Goal: Information Seeking & Learning: Find specific fact

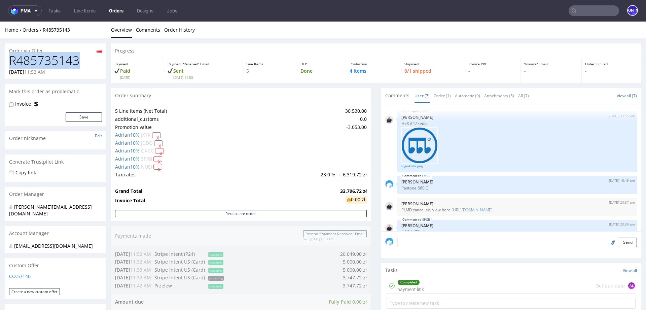
drag, startPoint x: 85, startPoint y: 60, endPoint x: 8, endPoint y: 62, distance: 77.1
click at [8, 62] on div "R485735143 09.10.2025 11:52 AM" at bounding box center [55, 66] width 101 height 25
copy h1 "R485735143"
click at [34, 62] on h1 "R485735143" at bounding box center [55, 60] width 93 height 13
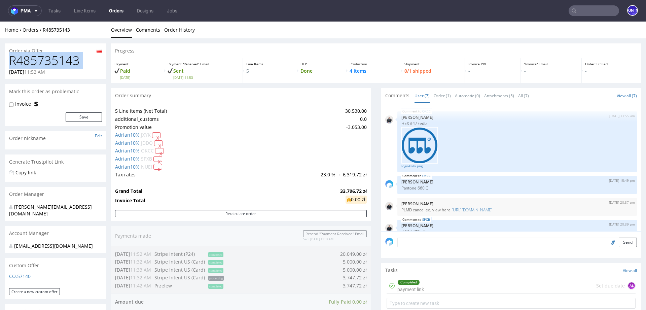
click at [34, 62] on h1 "R485735143" at bounding box center [55, 60] width 93 height 13
copy h1 "R485735143"
click at [62, 58] on h1 "R485735143" at bounding box center [55, 60] width 93 height 13
copy h1 "R485735143"
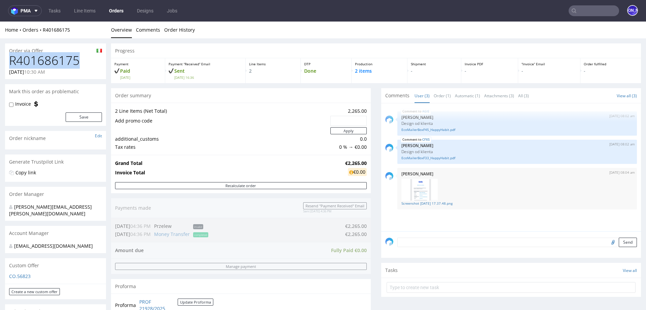
drag, startPoint x: 75, startPoint y: 66, endPoint x: 0, endPoint y: 65, distance: 75.0
copy h1 "R401686175"
click at [599, 10] on input "text" at bounding box center [593, 10] width 50 height 11
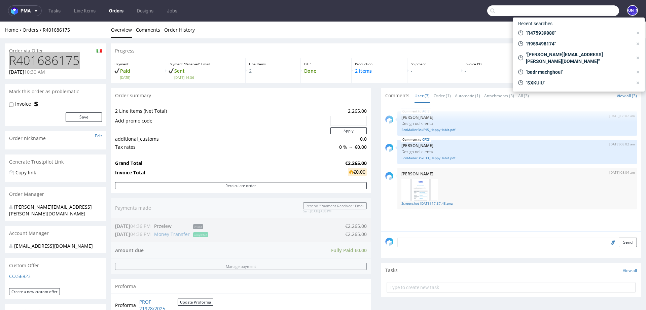
paste input "R485735143"
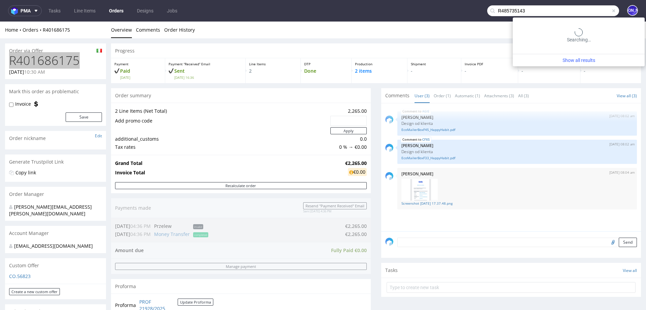
type input "R485735143"
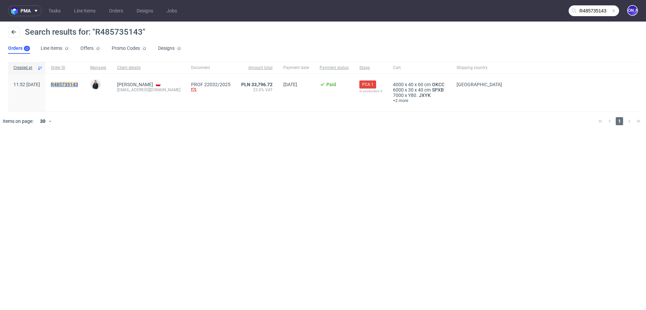
click at [78, 85] on mark "R485735143" at bounding box center [64, 84] width 27 height 5
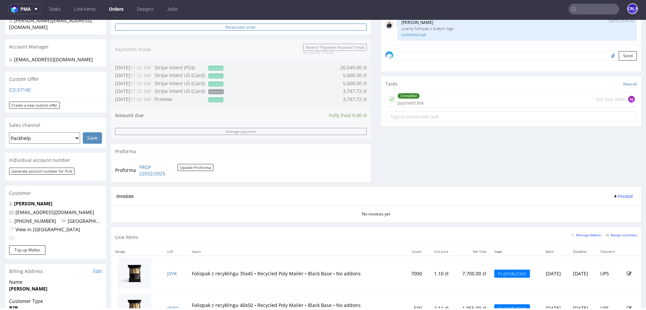
scroll to position [363, 0]
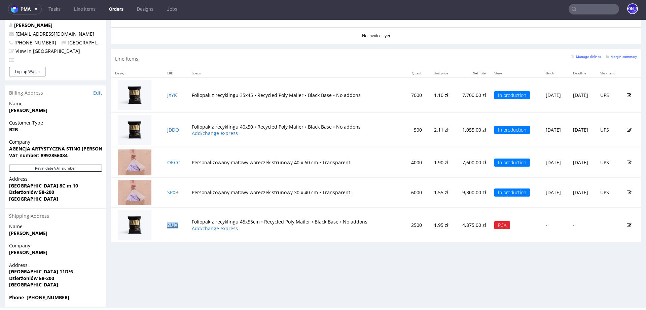
click at [170, 223] on link "NUEI" at bounding box center [172, 225] width 11 height 6
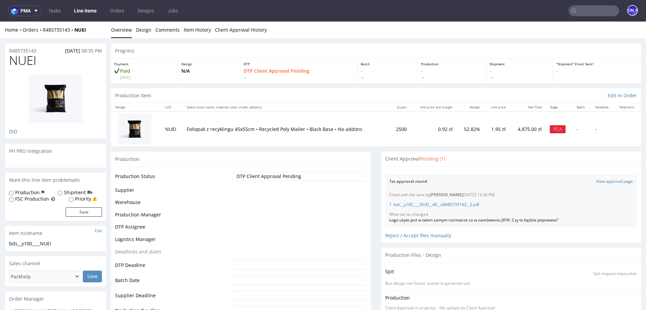
scroll to position [138, 0]
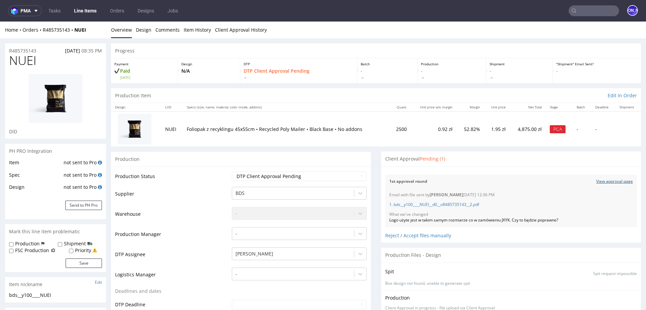
click at [606, 180] on link "View approval page" at bounding box center [614, 182] width 37 height 6
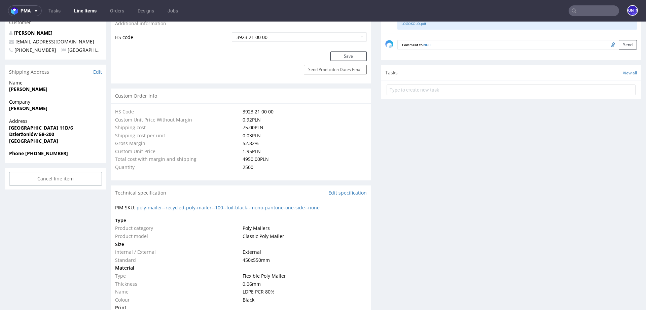
scroll to position [0, 0]
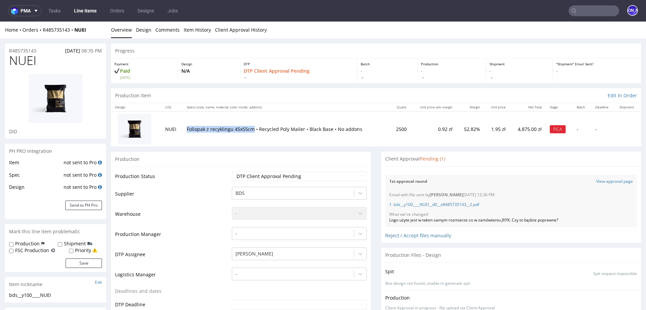
drag, startPoint x: 185, startPoint y: 129, endPoint x: 252, endPoint y: 128, distance: 66.9
click at [252, 128] on p "Foliopak z recyklingu 45x55cm • Recycled Poly Mailer • Black Base • No addons" at bounding box center [286, 129] width 199 height 7
copy p "Foliopak z recyklingu 45x55cm"
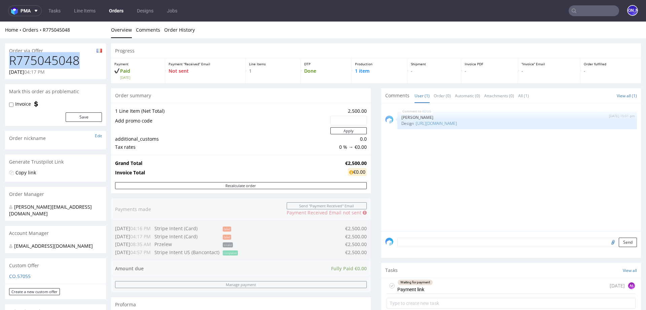
drag, startPoint x: 81, startPoint y: 59, endPoint x: 0, endPoint y: 59, distance: 81.4
copy h1 "R775045048"
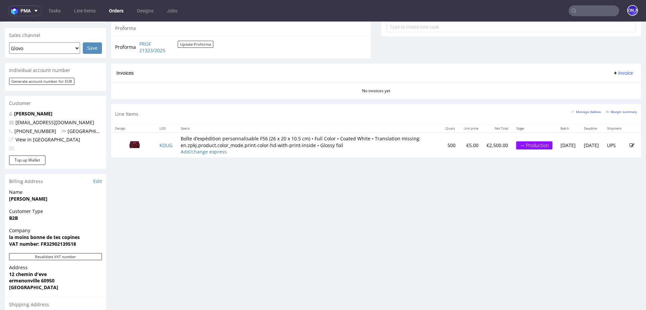
scroll to position [277, 0]
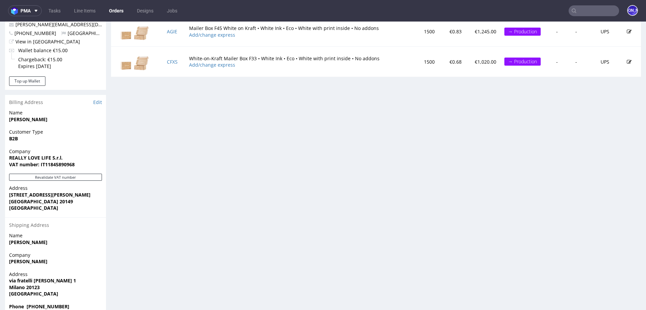
scroll to position [381, 0]
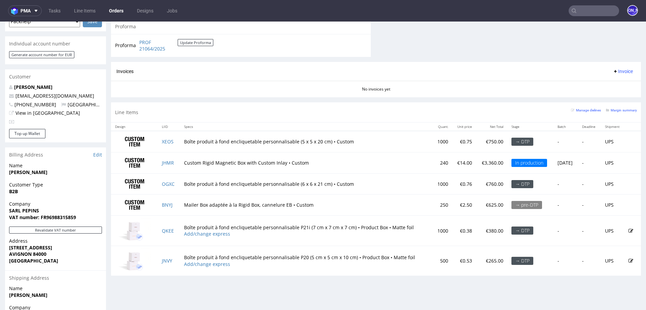
scroll to position [305, 0]
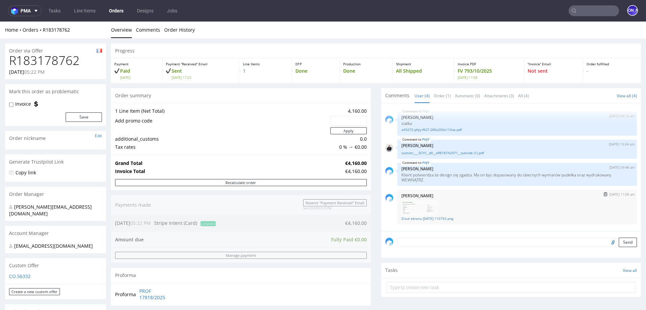
click at [419, 208] on img at bounding box center [419, 208] width 36 height 16
click at [415, 218] on link "Zrzut ekranu 2025-10-14 110755.png" at bounding box center [516, 218] width 231 height 5
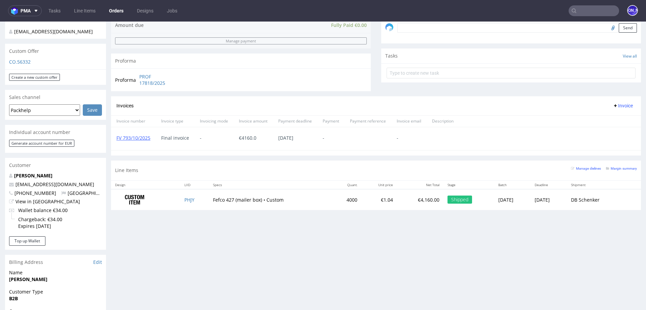
scroll to position [227, 0]
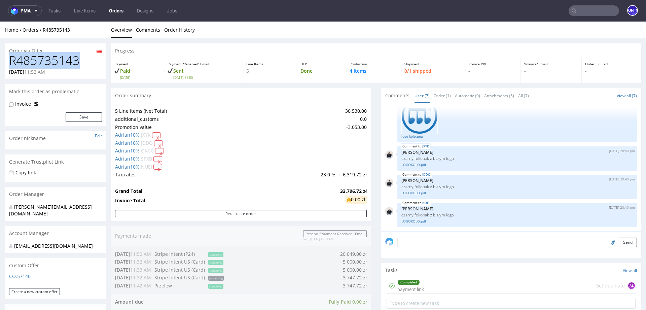
drag, startPoint x: 76, startPoint y: 63, endPoint x: 0, endPoint y: 63, distance: 76.0
copy h1 "R485735143"
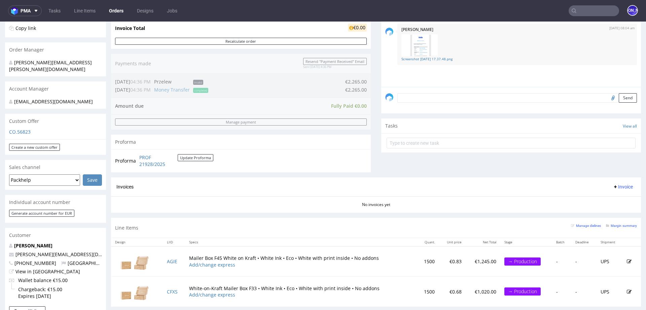
scroll to position [271, 0]
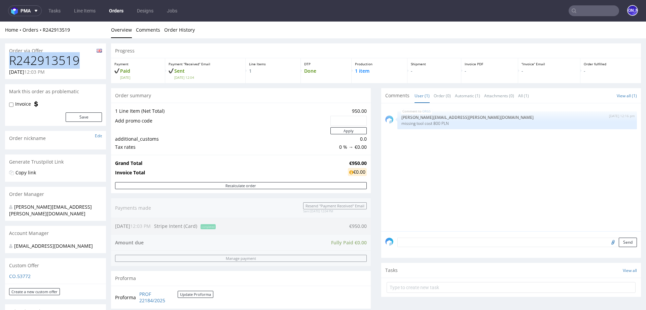
drag, startPoint x: 80, startPoint y: 61, endPoint x: 0, endPoint y: 60, distance: 80.1
copy h1 "R242913519"
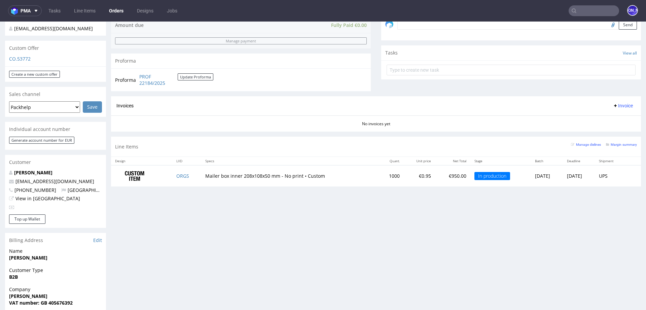
scroll to position [303, 0]
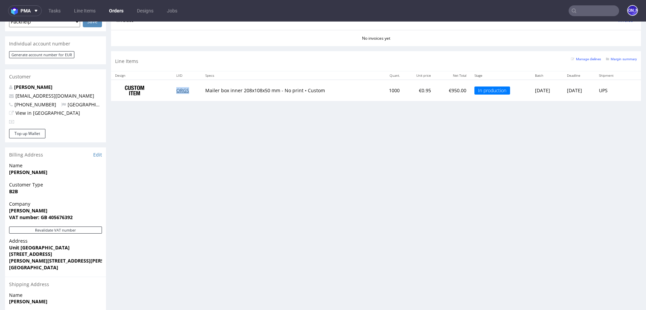
click at [180, 91] on link "ORGS" at bounding box center [182, 90] width 13 height 6
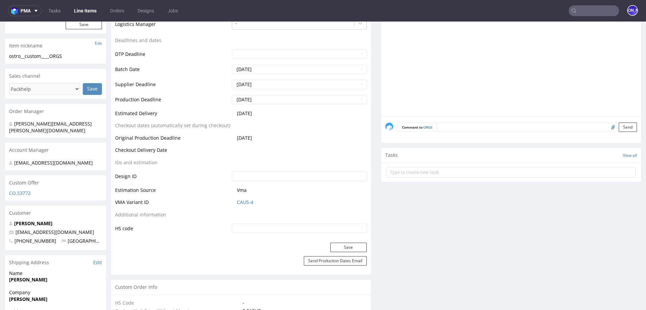
scroll to position [229, 0]
drag, startPoint x: 70, startPoint y: 225, endPoint x: 13, endPoint y: 225, distance: 57.2
click at [13, 227] on p "info@harrybatten.co.uk" at bounding box center [55, 230] width 93 height 7
copy span "info@harrybatten.co.uk"
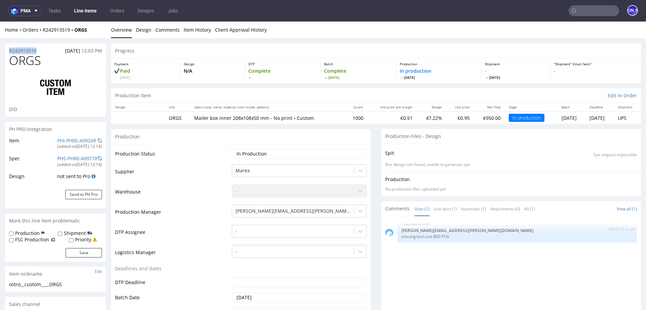
drag, startPoint x: 29, startPoint y: 50, endPoint x: 0, endPoint y: 49, distance: 29.3
copy p "R242913519"
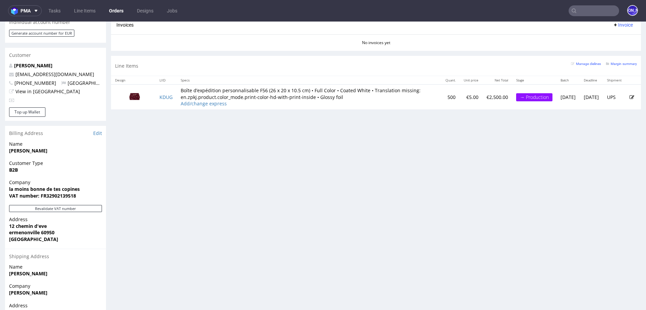
scroll to position [318, 0]
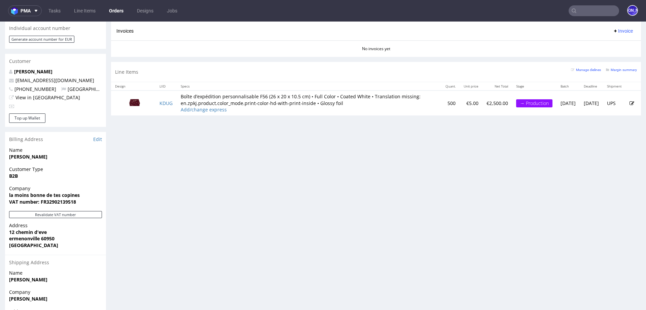
drag, startPoint x: 45, startPoint y: 151, endPoint x: 3, endPoint y: 151, distance: 42.4
click at [4, 152] on div "Order via Offer R775045048 03.10.2025 04:17 PM Mark this order as problematic I…" at bounding box center [323, 39] width 646 height 638
click at [25, 153] on strong "pittet Noellie" at bounding box center [28, 156] width 38 height 6
click at [15, 153] on strong "pittet Noellie" at bounding box center [28, 156] width 38 height 6
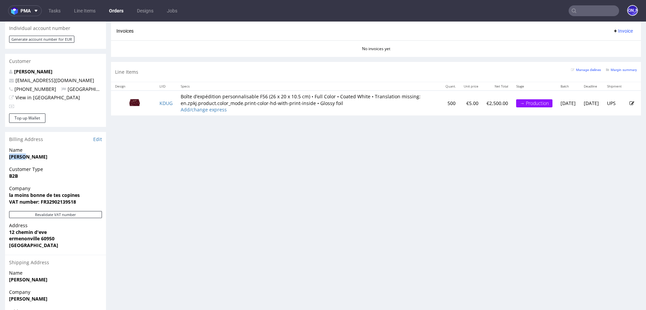
click at [15, 153] on strong "pittet Noellie" at bounding box center [28, 156] width 38 height 6
click at [32, 153] on strong "pittet Noellie" at bounding box center [28, 156] width 38 height 6
click at [41, 153] on span "pittet Noellie" at bounding box center [55, 156] width 93 height 7
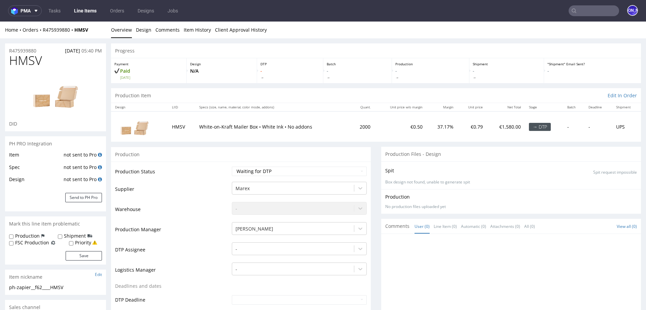
scroll to position [603, 0]
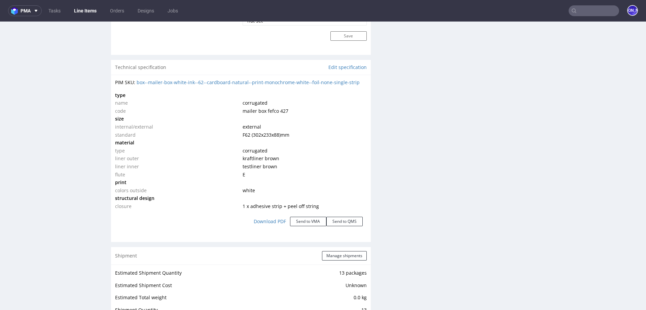
click at [590, 10] on input "text" at bounding box center [593, 10] width 50 height 11
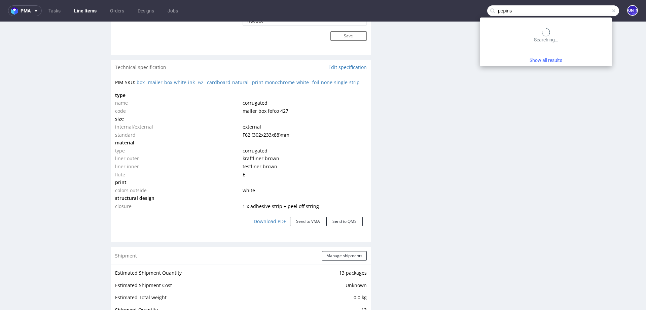
type input "pepins"
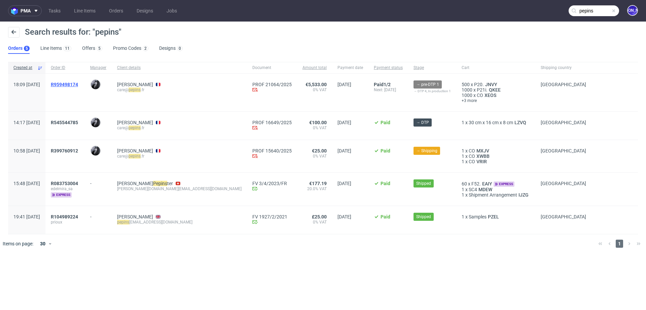
click at [78, 84] on span "R959498174" at bounding box center [64, 84] width 27 height 5
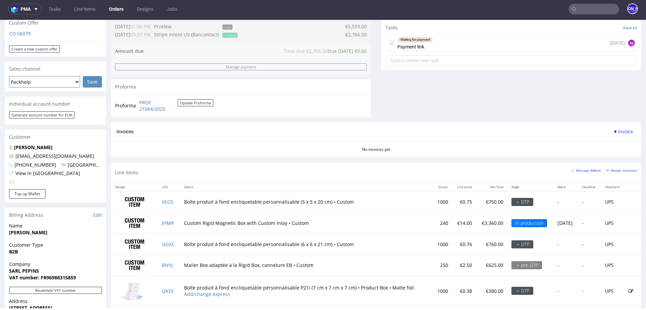
scroll to position [251, 0]
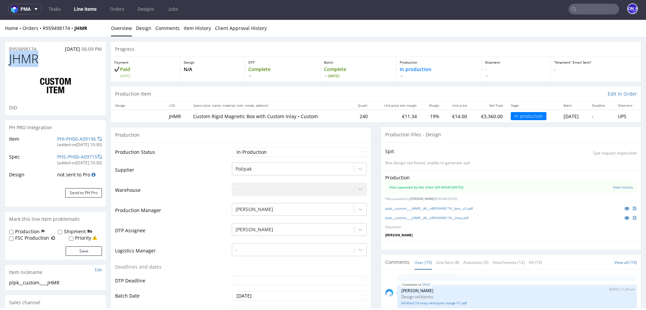
drag, startPoint x: 43, startPoint y: 62, endPoint x: 1, endPoint y: 54, distance: 42.4
drag, startPoint x: 40, startPoint y: 48, endPoint x: 3, endPoint y: 47, distance: 37.3
copy p "R959498174"
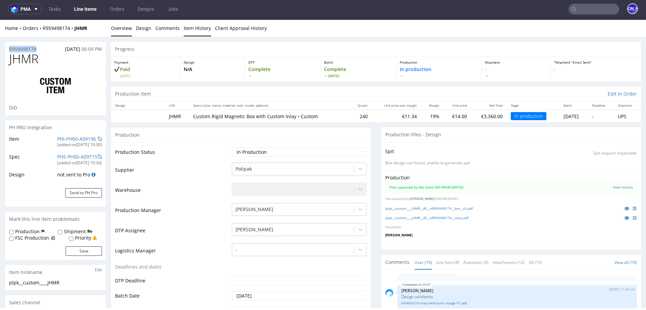
click at [200, 31] on link "Item History" at bounding box center [197, 28] width 27 height 16
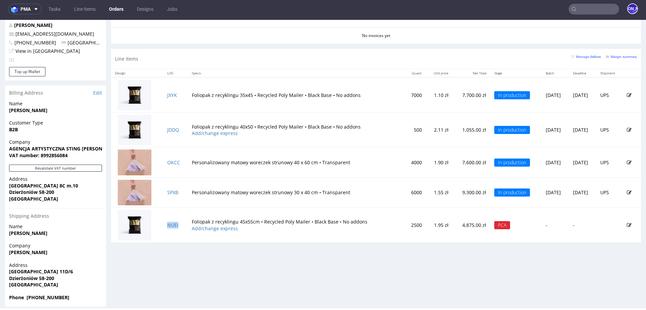
scroll to position [138, 0]
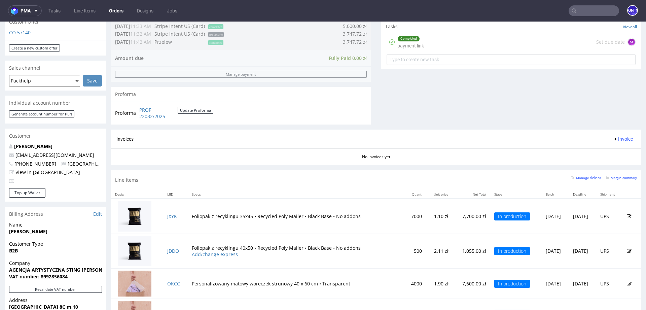
scroll to position [363, 0]
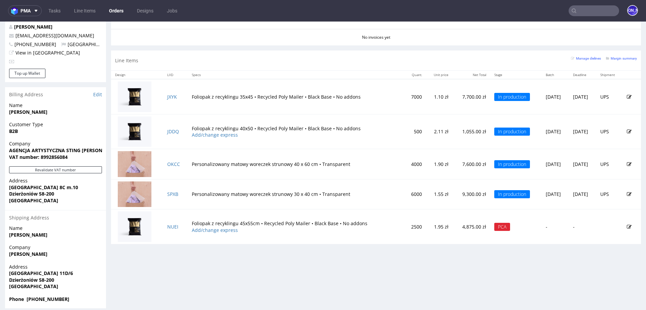
click at [594, 6] on input "text" at bounding box center [593, 10] width 50 height 11
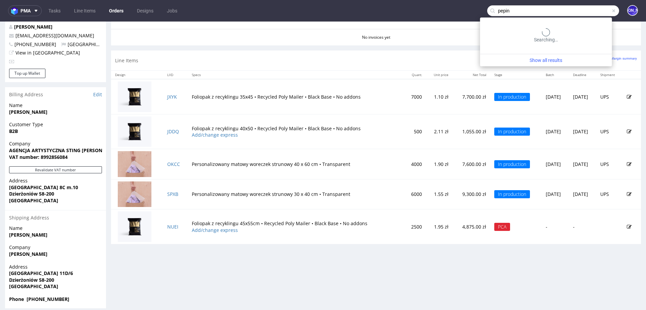
type input "pepin"
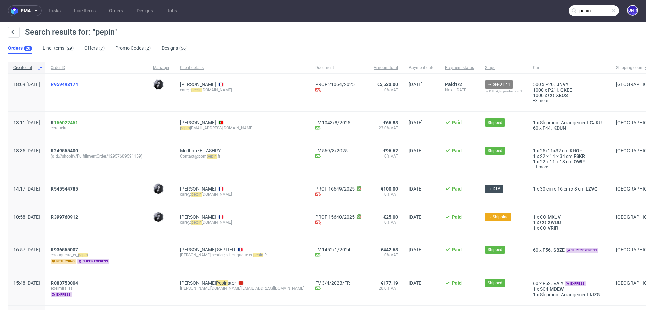
click at [78, 84] on span "R959498174" at bounding box center [64, 84] width 27 height 5
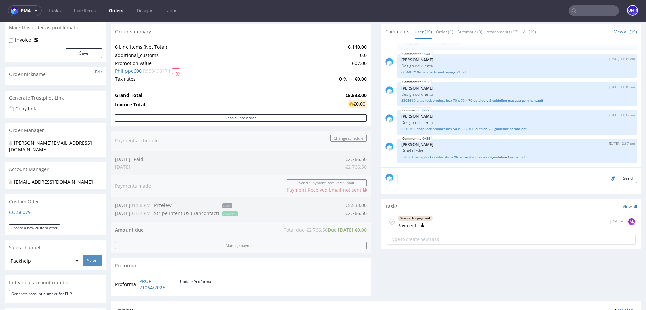
scroll to position [363, 0]
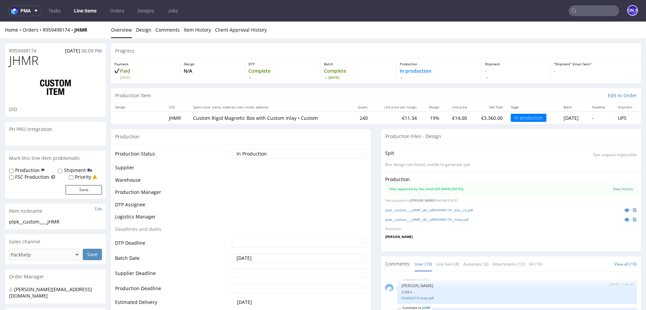
scroll to position [455, 0]
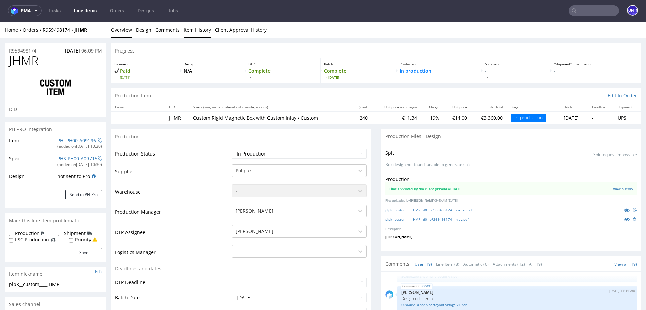
click at [191, 31] on link "Item History" at bounding box center [197, 30] width 27 height 16
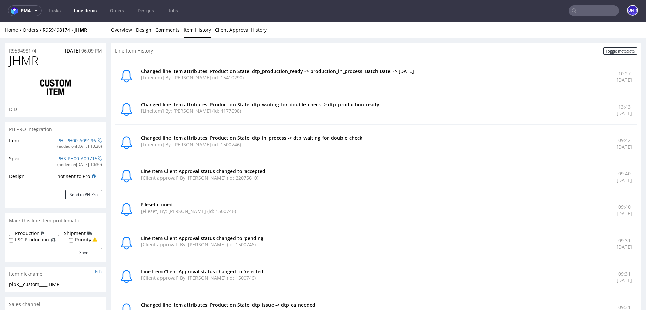
click at [396, 32] on ul "Overview Design Comments Item History Client Approval History" at bounding box center [376, 30] width 530 height 7
click at [362, 28] on ul "Overview Design Comments Item History Client Approval History" at bounding box center [376, 30] width 530 height 7
click at [387, 52] on div "Line Item History Toggle metadata" at bounding box center [376, 50] width 530 height 15
drag, startPoint x: 390, startPoint y: 102, endPoint x: 327, endPoint y: 104, distance: 63.3
click at [327, 104] on p "Changed line item attributes: Production State: dtp_waiting_for_double_check ->…" at bounding box center [375, 104] width 468 height 7
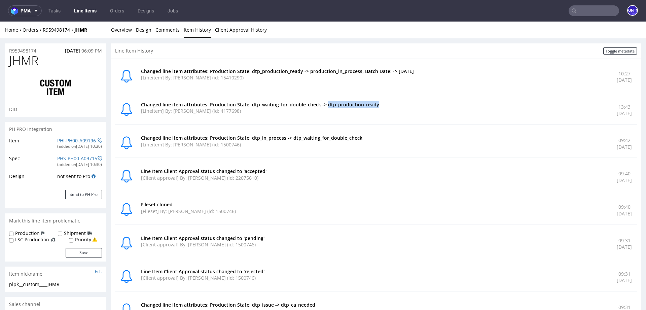
copy p "dtp_production_ready"
drag, startPoint x: 99, startPoint y: 31, endPoint x: 42, endPoint y: 30, distance: 57.5
click at [42, 30] on div "Home Orders R959498174 JHMR" at bounding box center [55, 30] width 101 height 7
copy div "R959498174 JHMR"
click at [55, 32] on div "Home Orders R959498174 JHMR" at bounding box center [55, 30] width 101 height 7
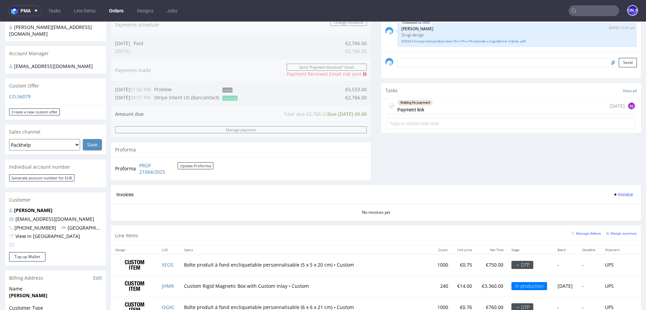
scroll to position [206, 0]
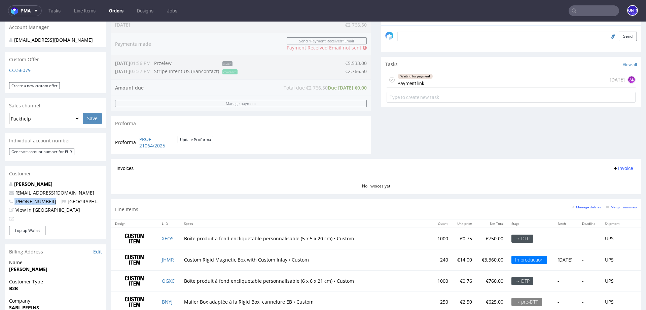
drag, startPoint x: 47, startPoint y: 195, endPoint x: 11, endPoint y: 195, distance: 36.3
click at [11, 198] on p "+33628821187 France" at bounding box center [55, 201] width 93 height 7
copy span "+33628821187"
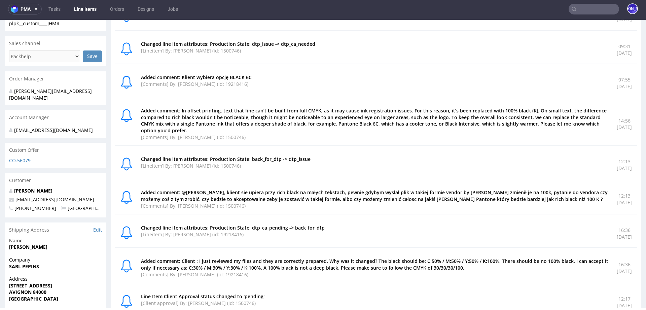
scroll to position [260, 0]
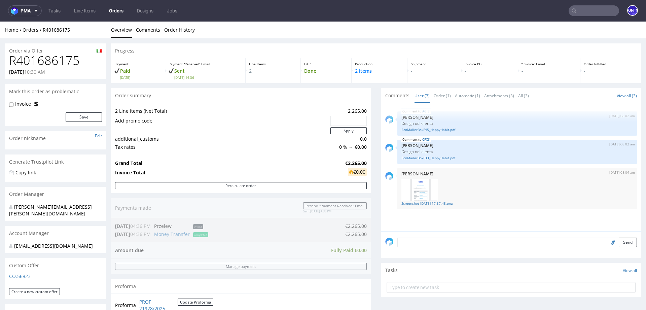
click at [588, 11] on input "text" at bounding box center [593, 10] width 50 height 11
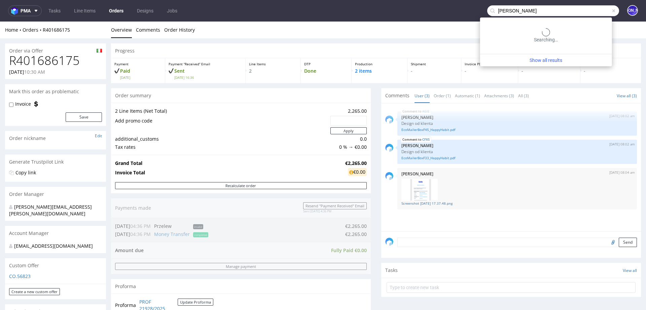
type input "żądło"
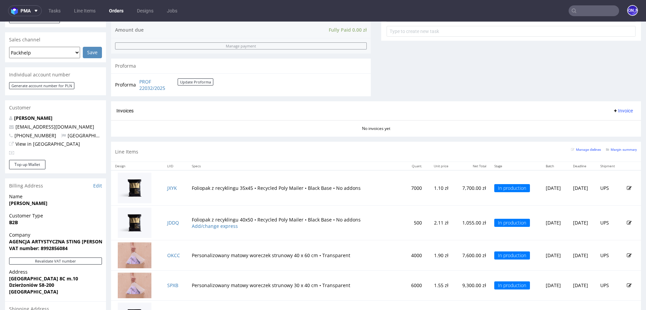
scroll to position [363, 0]
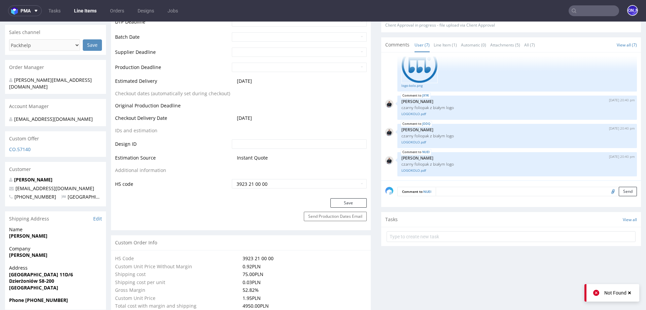
scroll to position [293, 0]
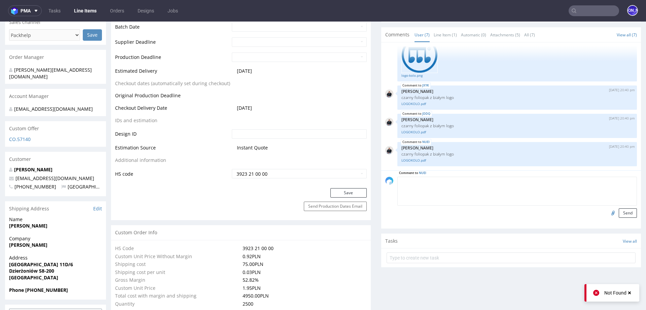
click at [450, 179] on textarea at bounding box center [516, 191] width 239 height 29
type textarea "k"
paste textarea "Zawsze maksujemy LOGO, do maksymalnych mozliwych rozmiarów, tutaj troszkę braku…"
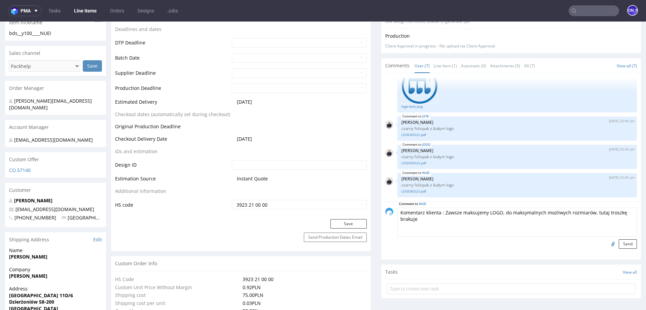
scroll to position [276, 0]
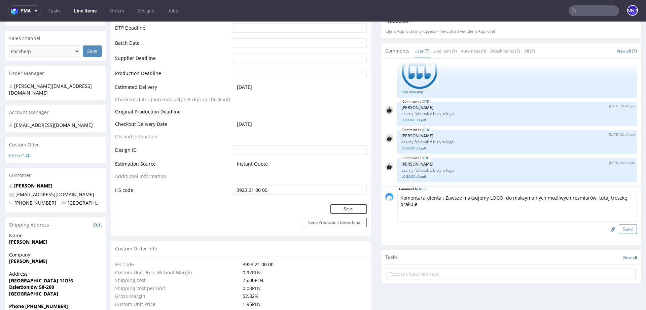
type textarea "Komentarz klienta : Zawsze maksujemy LOGO, do maksymalnych mozliwych rozmiarów,…"
click at [619, 227] on button "Send" at bounding box center [628, 228] width 18 height 9
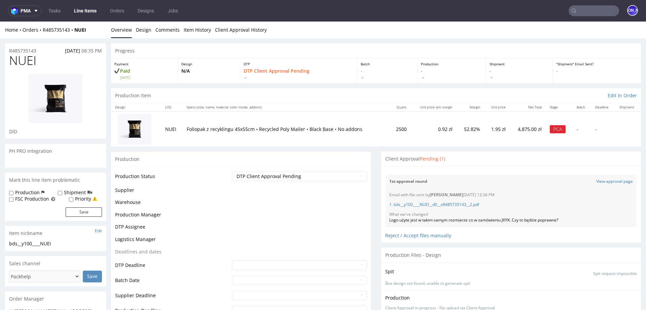
scroll to position [160, 0]
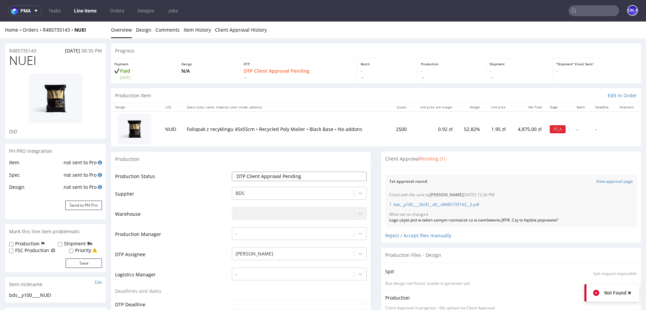
click at [302, 175] on select "Waiting for Artwork Waiting for Diecut Waiting for Mockup Waiting for DTP Waiti…" at bounding box center [299, 176] width 135 height 9
select select "back_for_dtp"
click at [232, 172] on select "Waiting for Artwork Waiting for Diecut Waiting for Mockup Waiting for DTP Waiti…" at bounding box center [299, 176] width 135 height 9
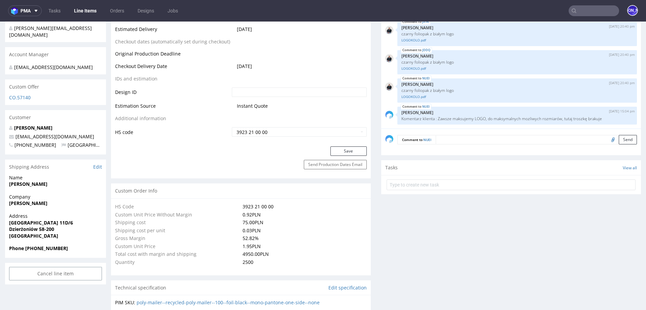
scroll to position [339, 0]
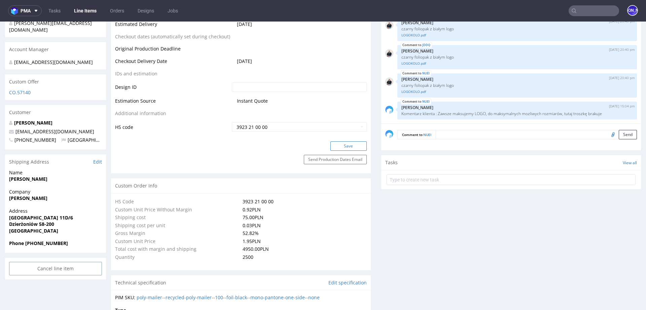
click at [338, 149] on button "Save" at bounding box center [348, 145] width 36 height 9
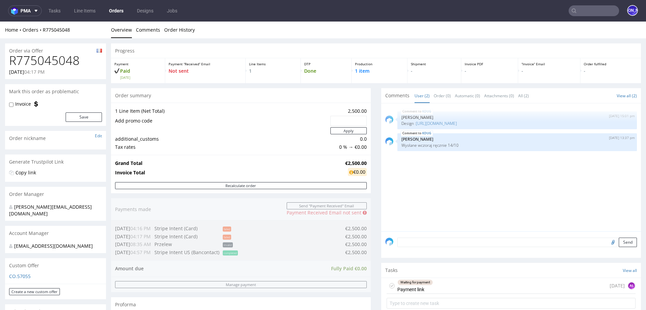
scroll to position [318, 0]
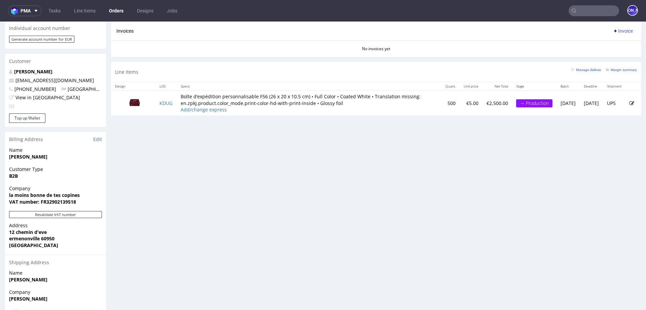
click at [577, 12] on input "text" at bounding box center [593, 10] width 50 height 11
type input ","
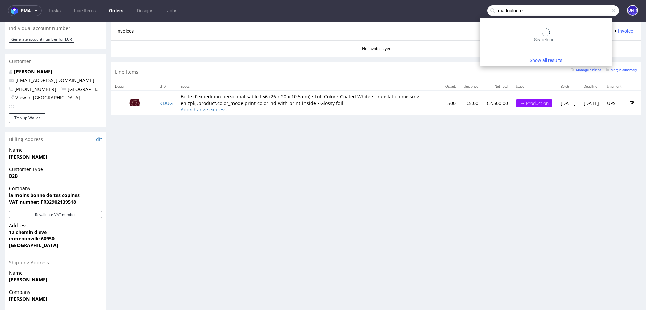
type input "ma-louloute"
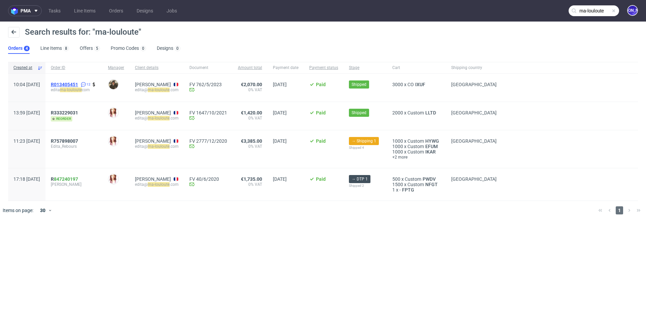
click at [75, 84] on span "R013405451" at bounding box center [64, 84] width 27 height 5
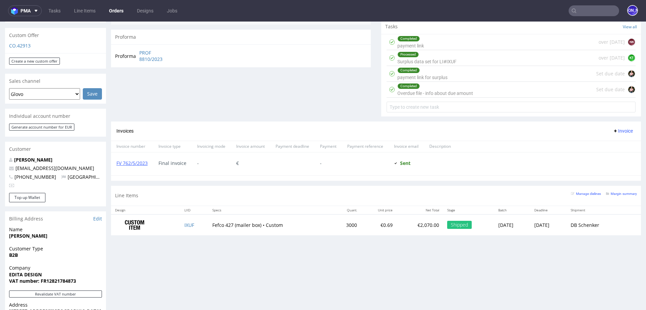
scroll to position [240, 0]
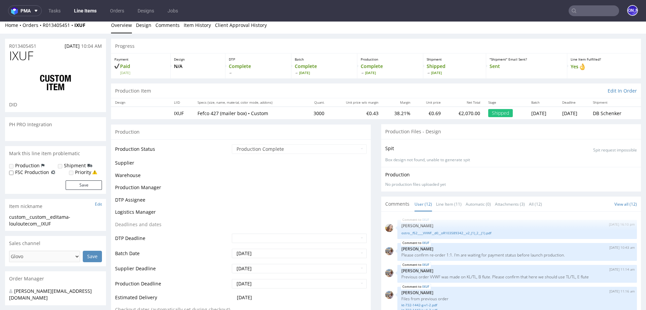
scroll to position [177, 0]
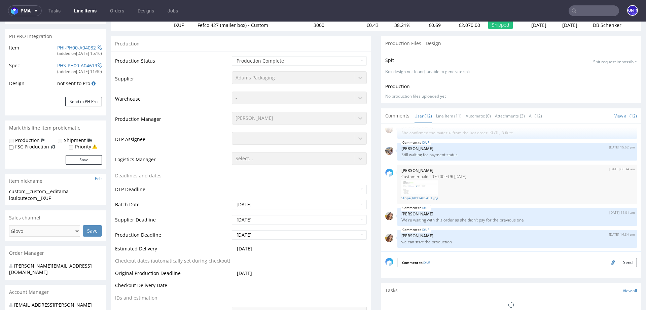
select select "in_progress"
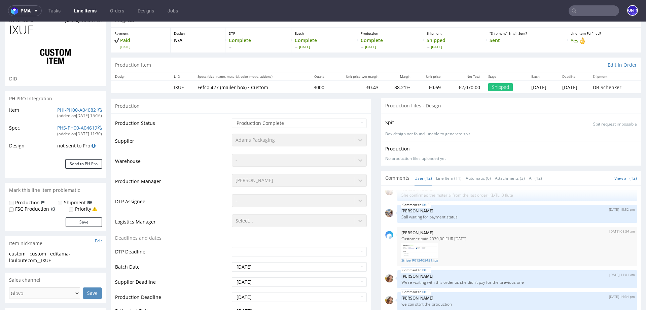
scroll to position [0, 0]
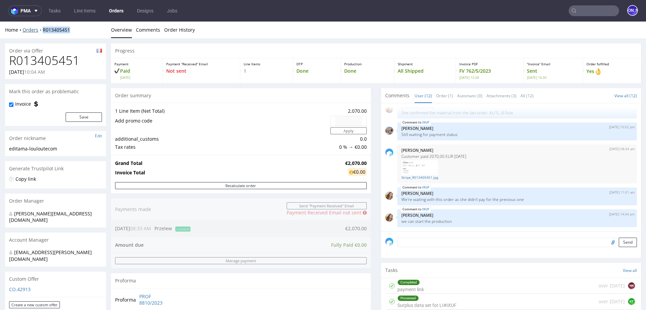
drag, startPoint x: 73, startPoint y: 33, endPoint x: 42, endPoint y: 30, distance: 31.0
click at [42, 30] on div "Home Orders R013405451" at bounding box center [55, 30] width 101 height 7
copy link "R013405451"
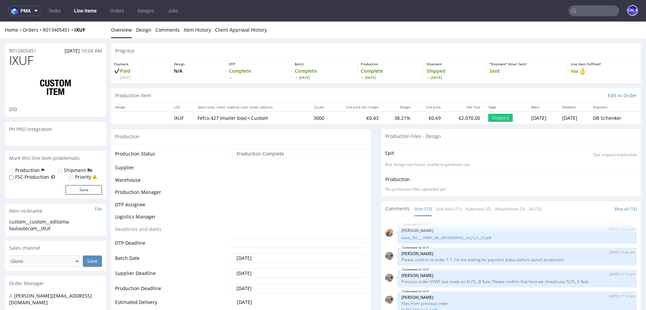
scroll to position [177, 0]
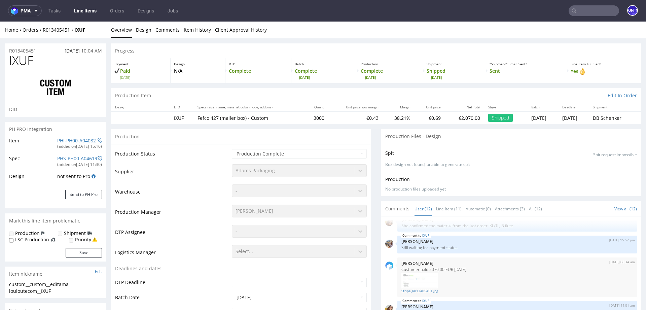
select select "in_progress"
click at [583, 8] on input "text" at bounding box center [593, 10] width 50 height 11
type input ","
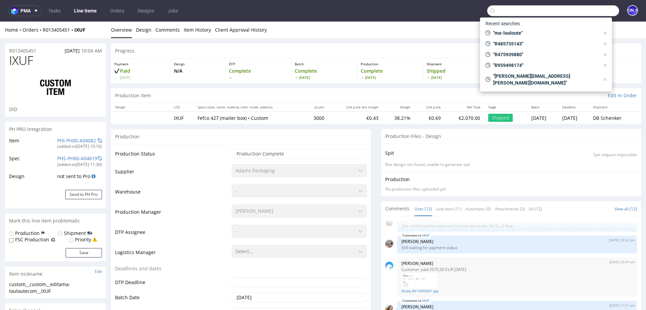
type input "-"
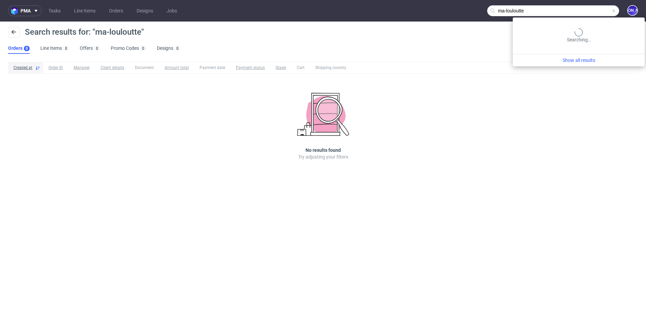
click at [581, 9] on input "ma-louloutte" at bounding box center [553, 10] width 132 height 11
paste input "R013405451"
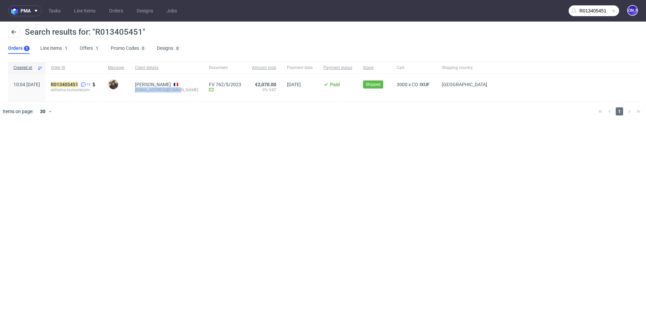
drag, startPoint x: 197, startPoint y: 89, endPoint x: 149, endPoint y: 89, distance: 47.8
click at [149, 89] on div "Edita REBOURS edita@ma-louloute.com" at bounding box center [166, 88] width 74 height 28
copy div "edita@ma-louloute.com"
click at [588, 8] on input "R013405451" at bounding box center [593, 10] width 50 height 11
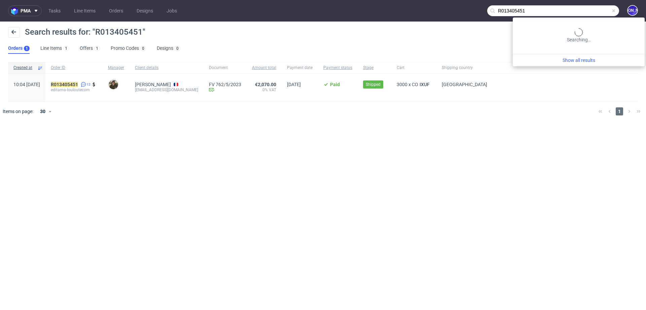
click at [588, 8] on input "R013405451" at bounding box center [553, 10] width 132 height 11
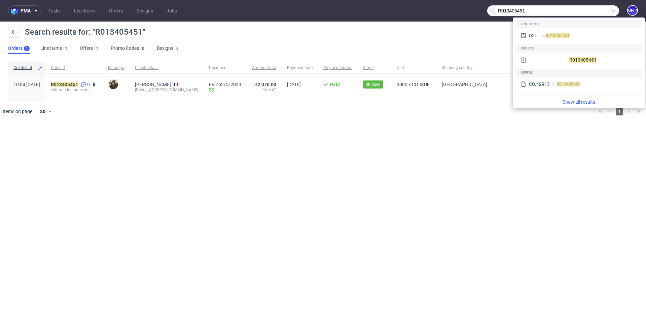
paste input "edita@ma-louloute.com"
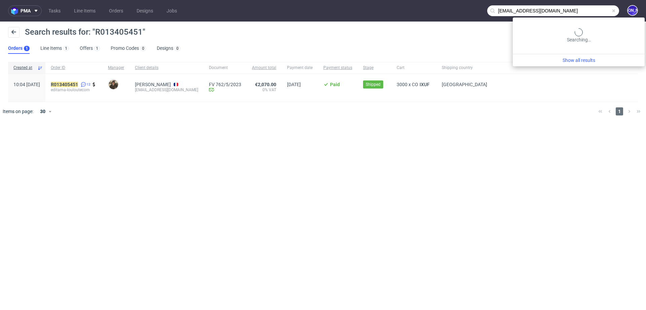
type input "edita@ma-louloute.com"
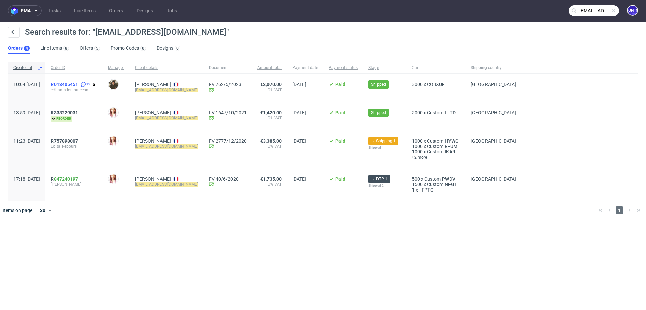
click at [78, 84] on span "R013405451" at bounding box center [64, 84] width 27 height 5
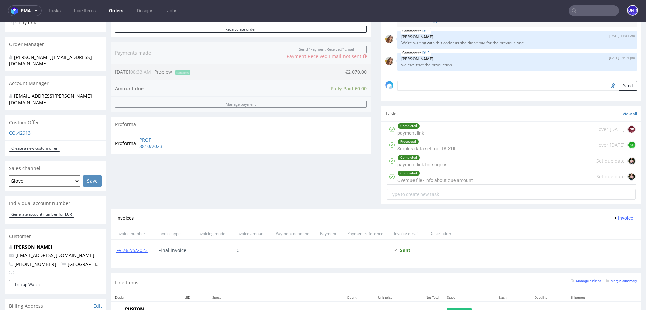
scroll to position [185, 0]
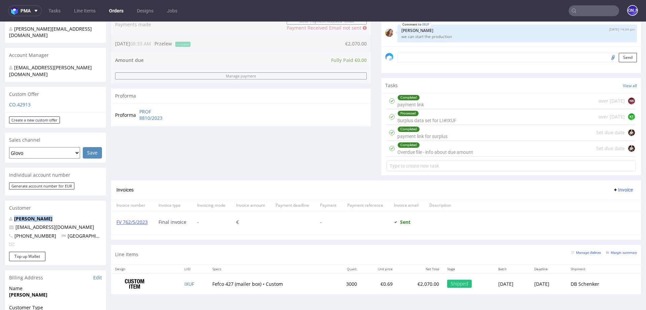
drag, startPoint x: 55, startPoint y: 204, endPoint x: 9, endPoint y: 203, distance: 46.1
click at [9, 215] on p "[PERSON_NAME]" at bounding box center [55, 218] width 93 height 7
copy strong "[PERSON_NAME]"
click at [582, 14] on input "text" at bounding box center [593, 10] width 50 height 11
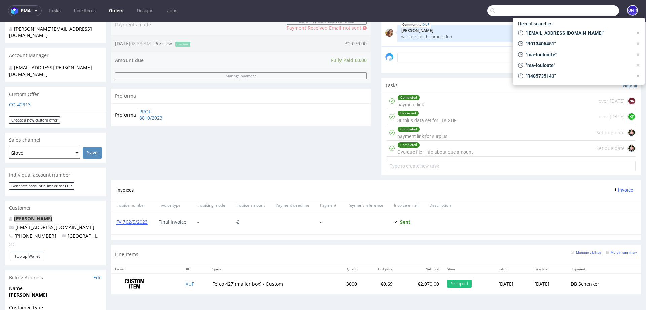
paste input "[PERSON_NAME]"
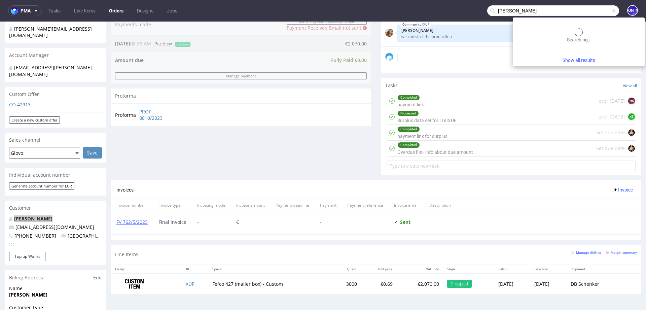
type input "[PERSON_NAME]"
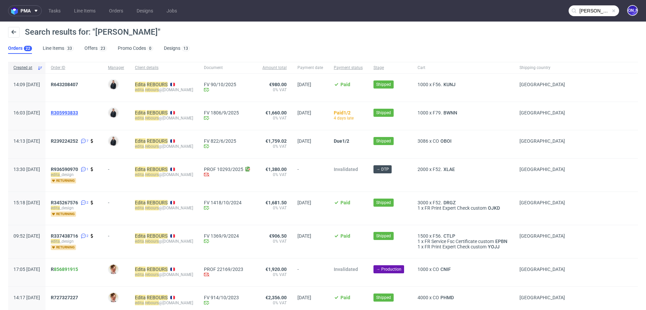
click at [78, 112] on span "R305993833" at bounding box center [64, 112] width 27 height 5
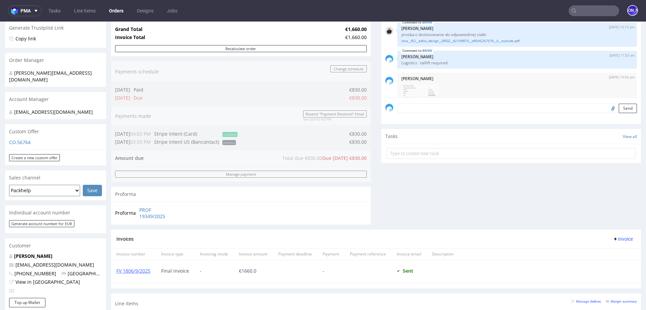
scroll to position [155, 0]
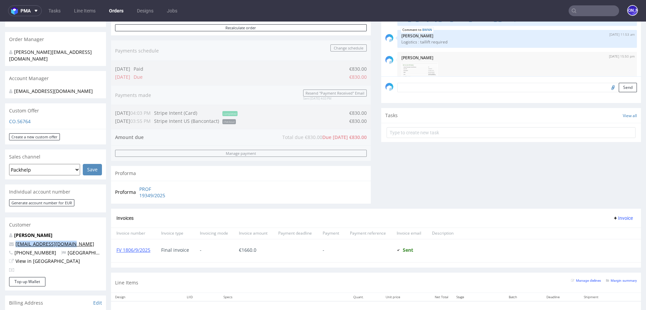
drag, startPoint x: 75, startPoint y: 238, endPoint x: 15, endPoint y: 238, distance: 59.5
click at [15, 240] on p "[EMAIL_ADDRESS][DOMAIN_NAME]" at bounding box center [55, 243] width 93 height 7
copy link "[EMAIL_ADDRESS][DOMAIN_NAME]"
drag, startPoint x: 49, startPoint y: 246, endPoint x: 13, endPoint y: 246, distance: 36.0
click at [13, 249] on p "+33662795959 France" at bounding box center [55, 252] width 93 height 7
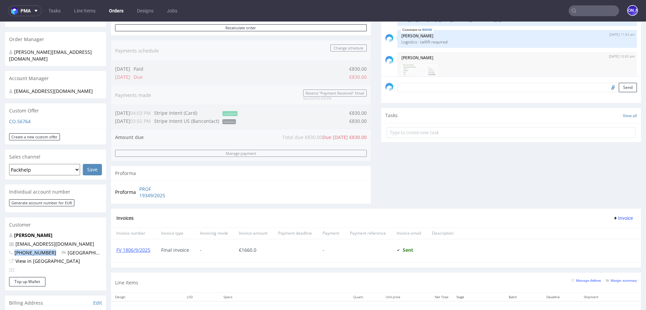
copy span "+33662795959"
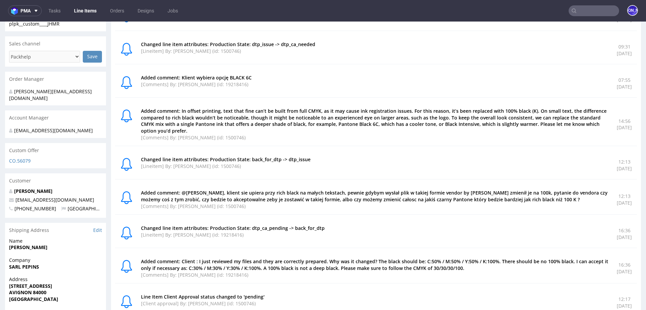
scroll to position [2, 0]
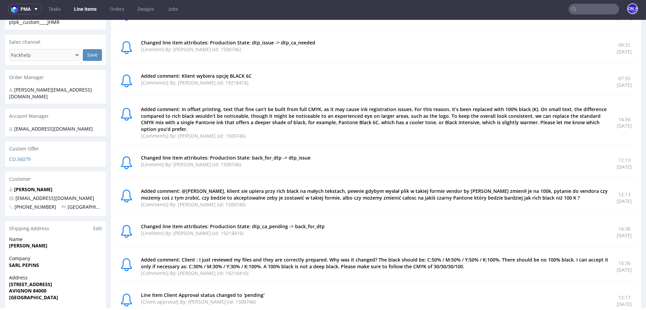
click at [587, 8] on input "text" at bounding box center [593, 9] width 50 height 11
type input "j"
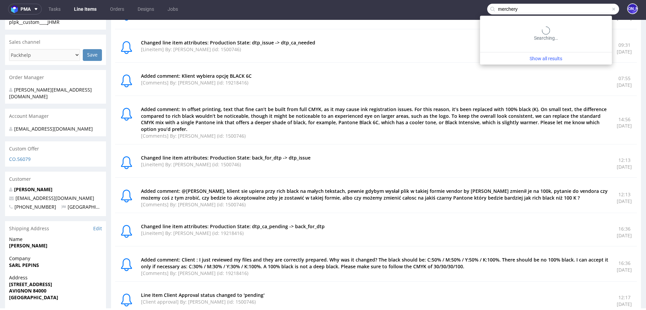
type input "merchery"
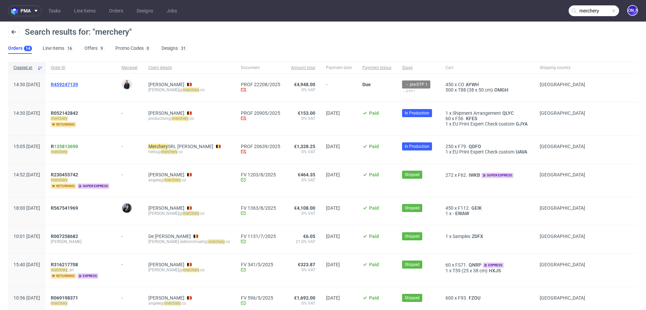
click at [78, 85] on span "R459247139" at bounding box center [64, 84] width 27 height 5
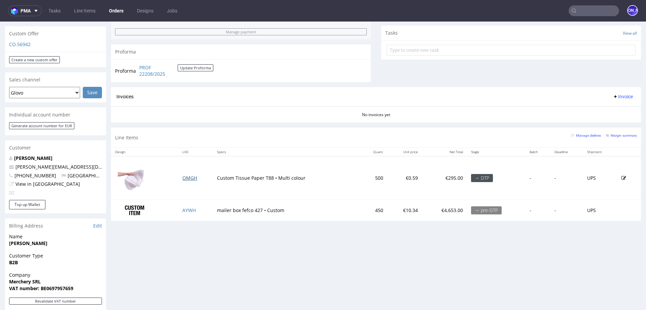
scroll to position [234, 0]
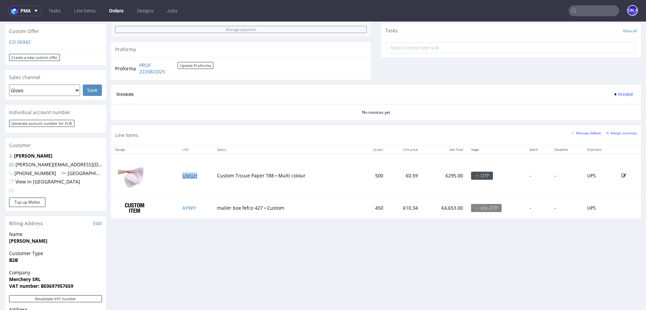
click at [187, 176] on link "OMGH" at bounding box center [189, 175] width 15 height 6
click at [187, 209] on link "AYWH" at bounding box center [188, 208] width 13 height 6
click at [587, 7] on input "text" at bounding box center [593, 10] width 50 height 11
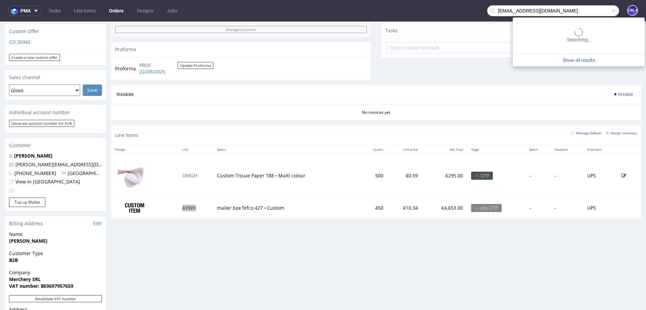
type input "[EMAIL_ADDRESS][DOMAIN_NAME]"
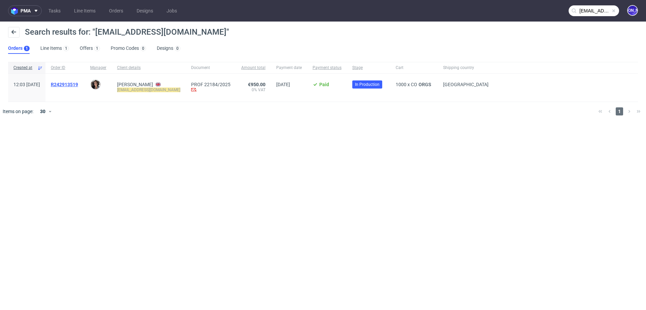
click at [77, 82] on span "R242913519" at bounding box center [64, 84] width 27 height 5
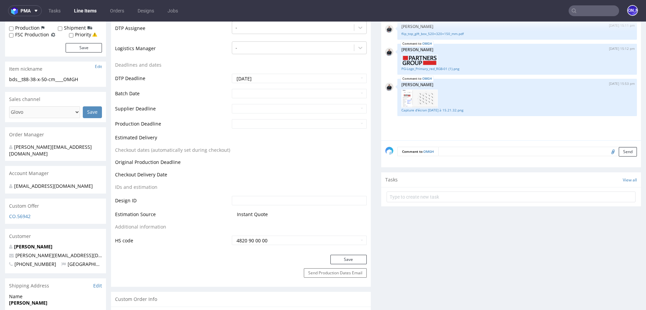
scroll to position [233, 0]
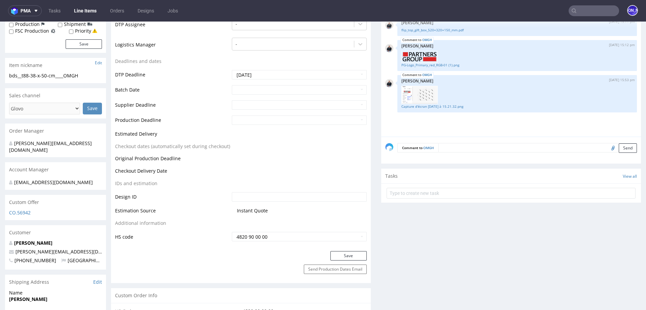
click at [455, 148] on textarea at bounding box center [537, 147] width 198 height 9
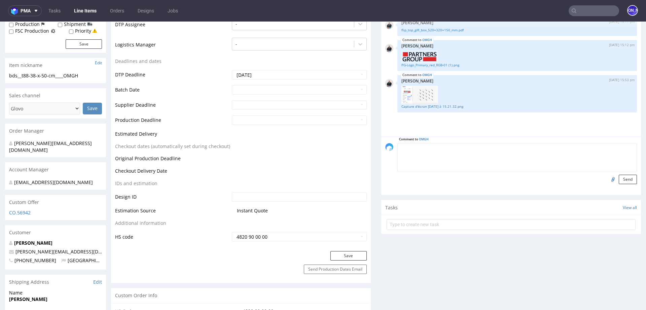
paste textarea "[URL][DOMAIN_NAME]"
click at [398, 148] on textarea "[URL][DOMAIN_NAME]" at bounding box center [516, 157] width 239 height 29
type textarea "Design : [URL][DOMAIN_NAME]"
click at [620, 179] on button "Send" at bounding box center [628, 179] width 18 height 9
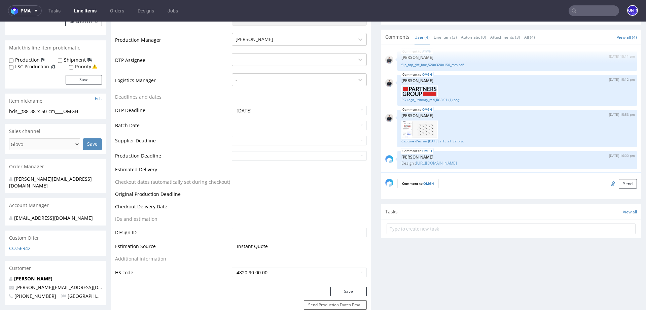
scroll to position [200, 0]
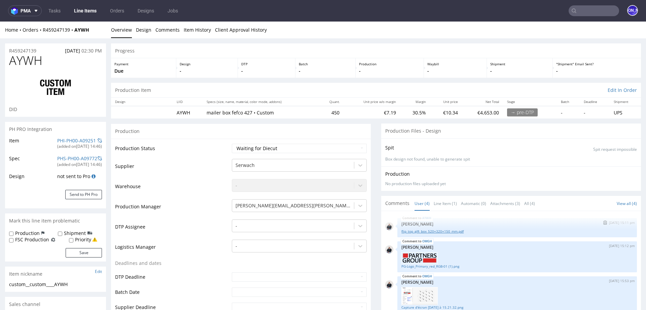
click at [430, 231] on link "flip_top_gift_box_520×320×150_mm.pdf" at bounding box center [516, 231] width 231 height 5
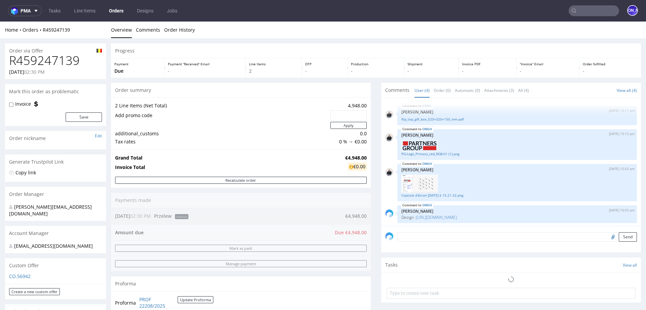
scroll to position [1, 0]
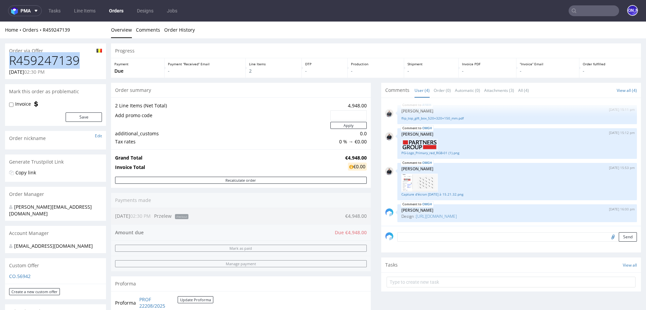
drag, startPoint x: 79, startPoint y: 64, endPoint x: 0, endPoint y: 64, distance: 79.4
copy h1 "R459247139"
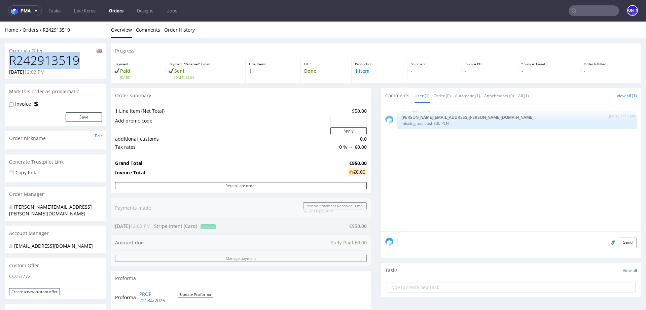
drag, startPoint x: 78, startPoint y: 59, endPoint x: 2, endPoint y: 59, distance: 76.4
copy h1 "R242913519"
